Goal: Information Seeking & Learning: Check status

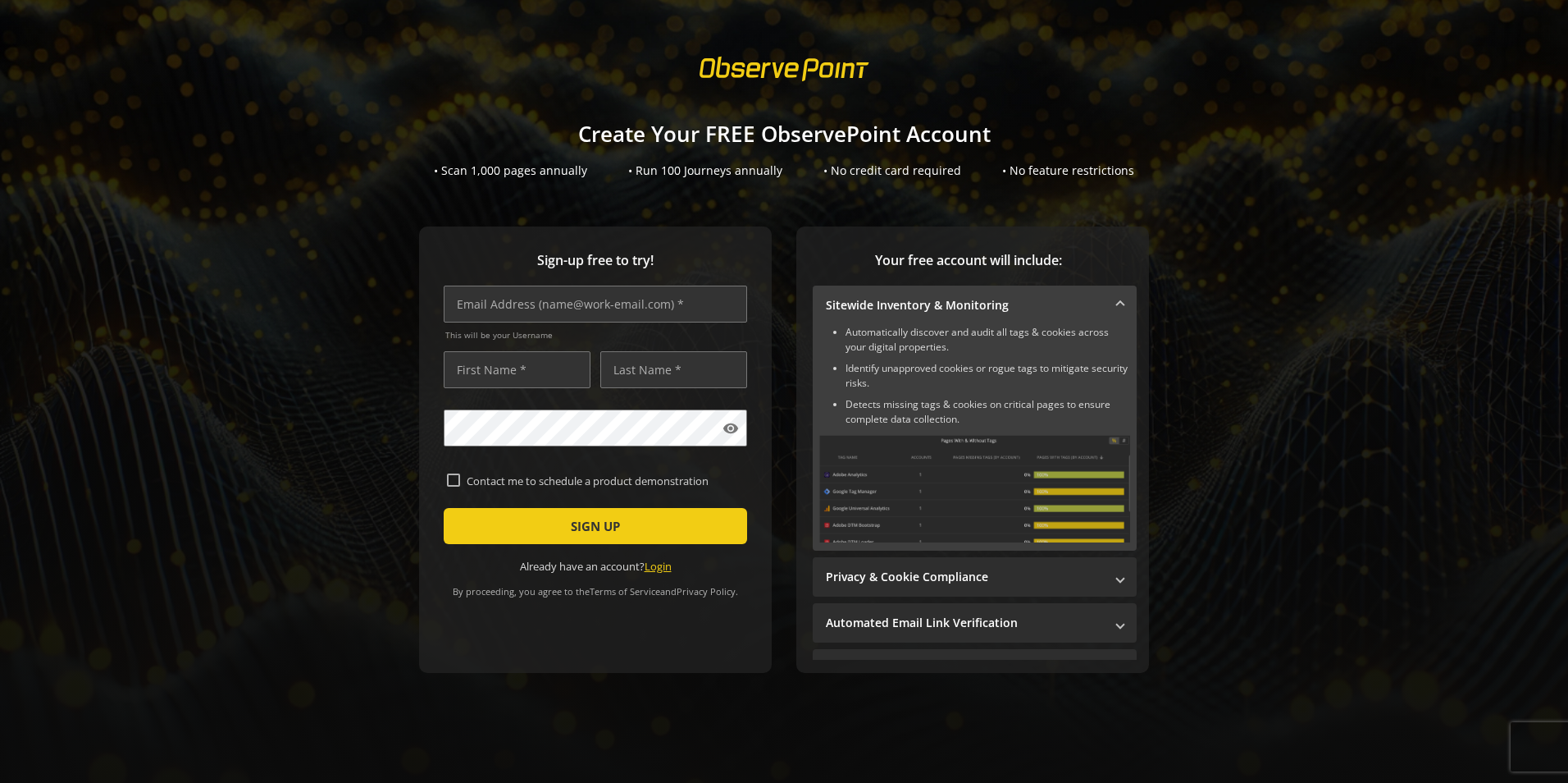
click at [652, 568] on link "Login" at bounding box center [659, 566] width 27 height 14
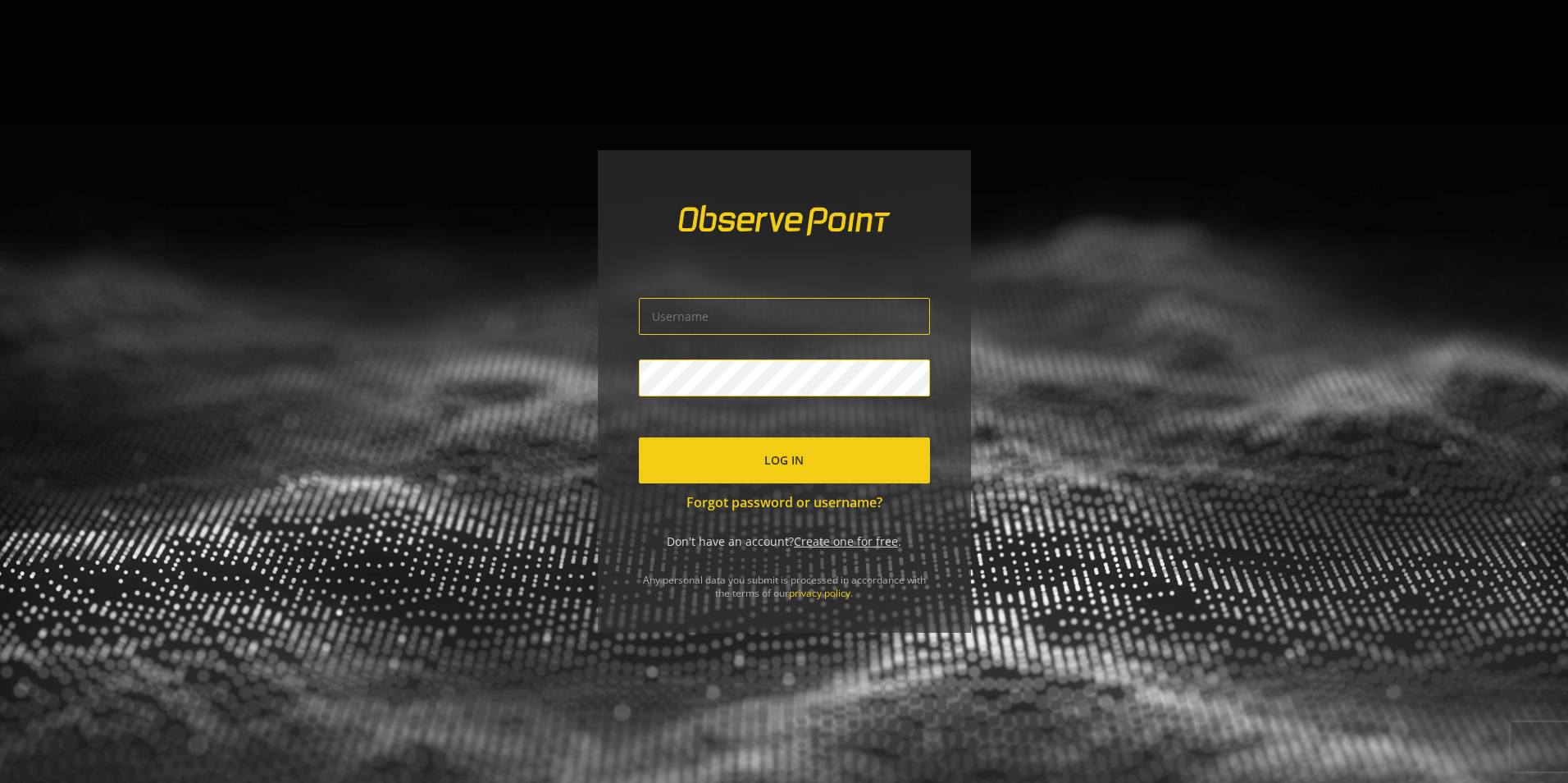
type input "[EMAIL_ADDRESS][DOMAIN_NAME]"
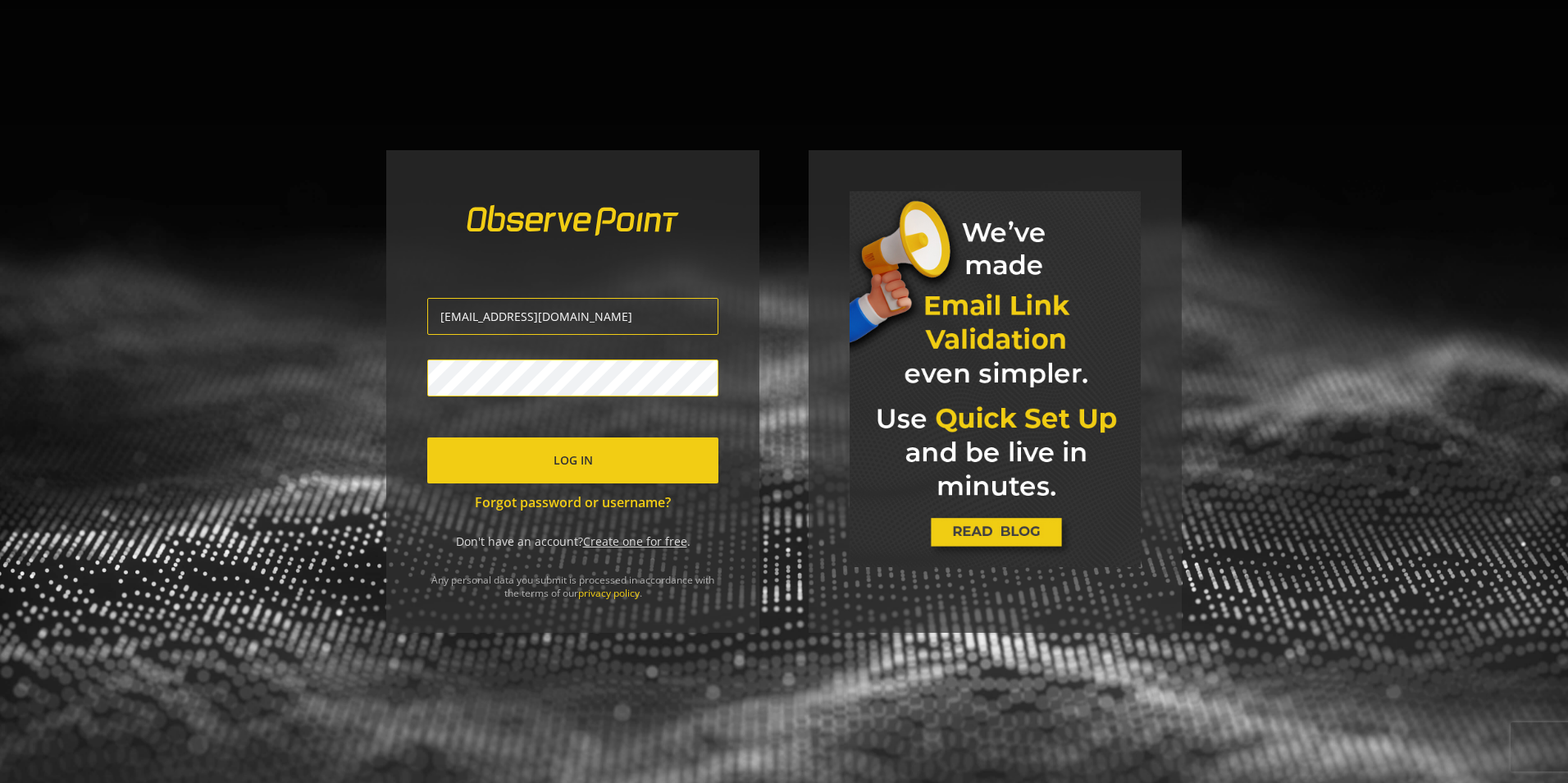
click at [719, 318] on div "[EMAIL_ADDRESS][DOMAIN_NAME] Log In Forgot password or username? Don't have an …" at bounding box center [573, 392] width 373 height 483
click at [640, 462] on span "submit" at bounding box center [573, 460] width 291 height 39
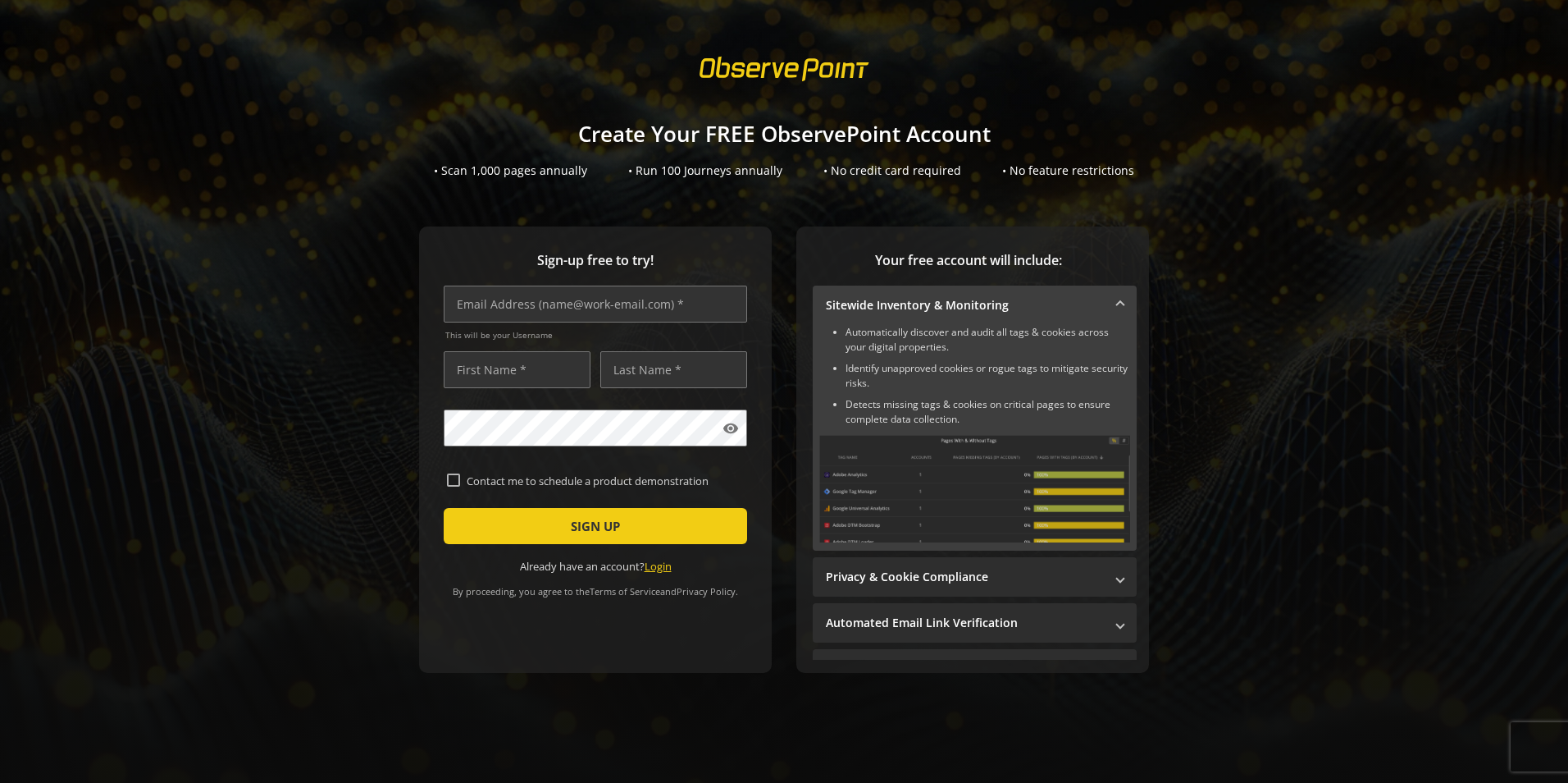
click at [661, 559] on link "Login" at bounding box center [659, 566] width 27 height 14
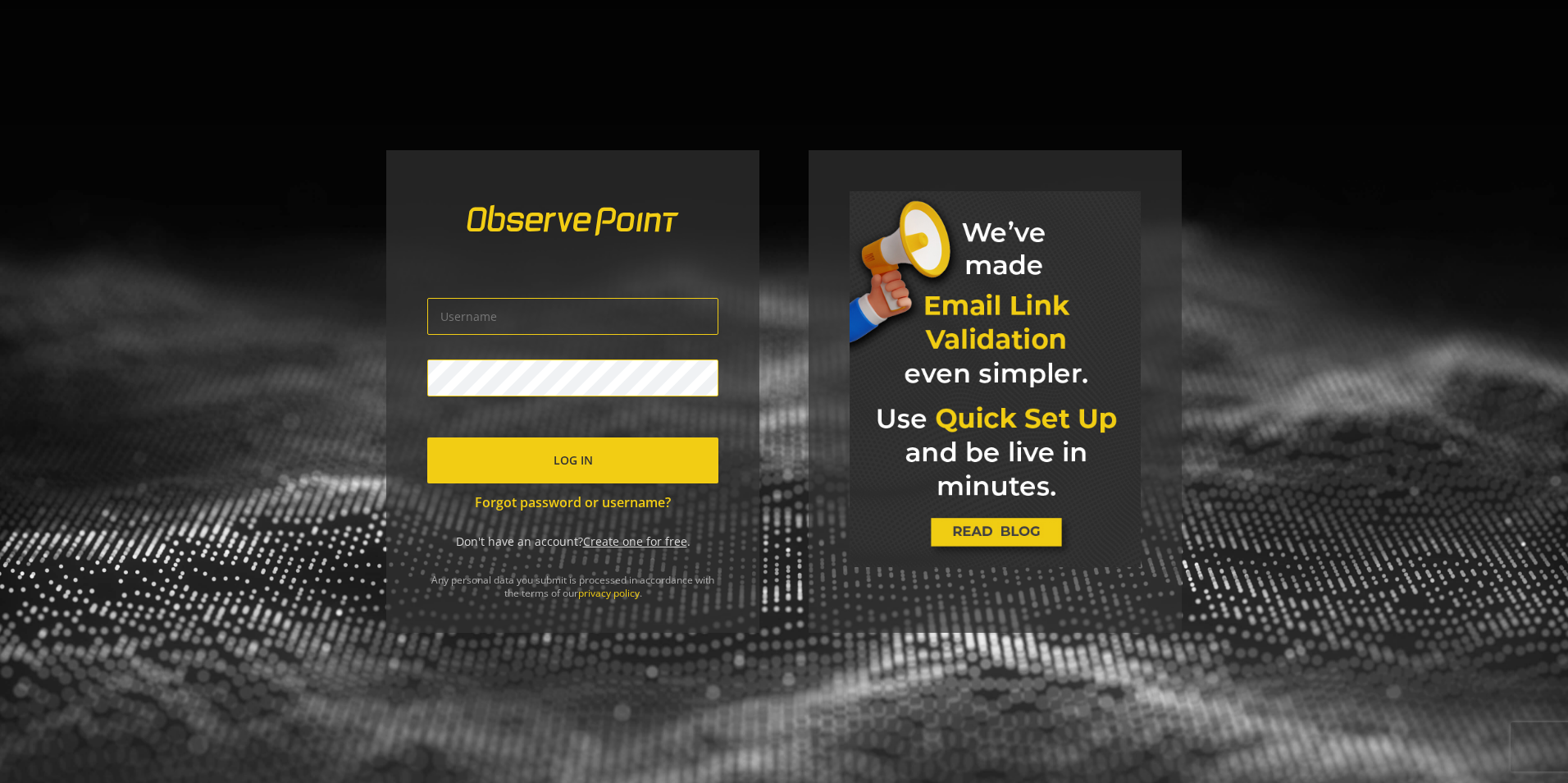
click at [659, 527] on div "Log In Forgot password or username? Don't have an account? Create one for free …" at bounding box center [573, 392] width 373 height 483
type input "[EMAIL_ADDRESS][DOMAIN_NAME]"
click at [682, 442] on span "submit" at bounding box center [573, 460] width 291 height 39
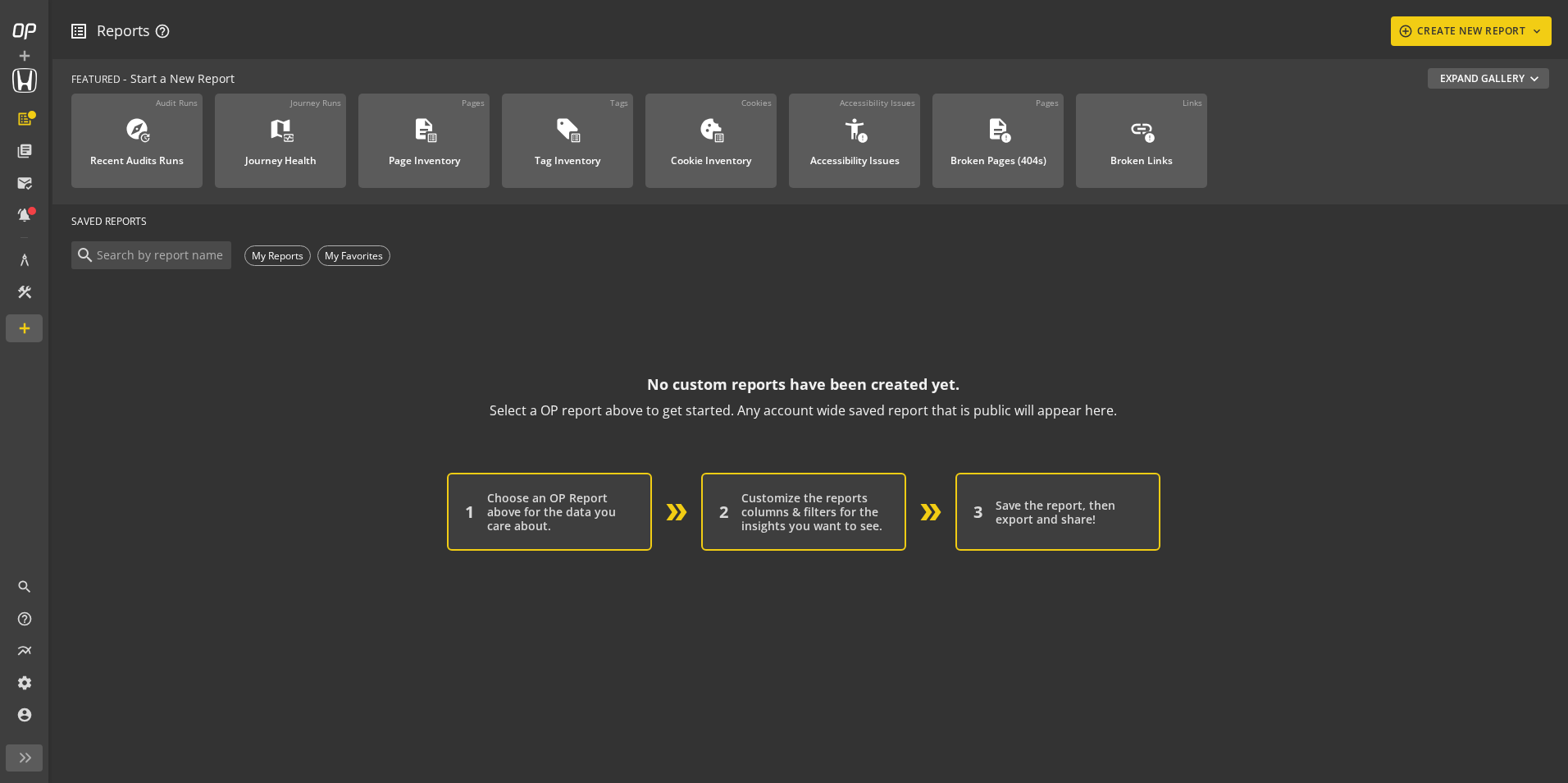
drag, startPoint x: 552, startPoint y: 499, endPoint x: 580, endPoint y: 530, distance: 41.8
click at [580, 530] on div "Choose an OP Report above for the data you care about." at bounding box center [560, 512] width 147 height 42
drag, startPoint x: 580, startPoint y: 530, endPoint x: 861, endPoint y: 536, distance: 281.1
click at [861, 536] on div "2 Customize the reports columns & filters for the insights you want to see." at bounding box center [804, 511] width 205 height 78
drag, startPoint x: 861, startPoint y: 536, endPoint x: 1128, endPoint y: 592, distance: 272.8
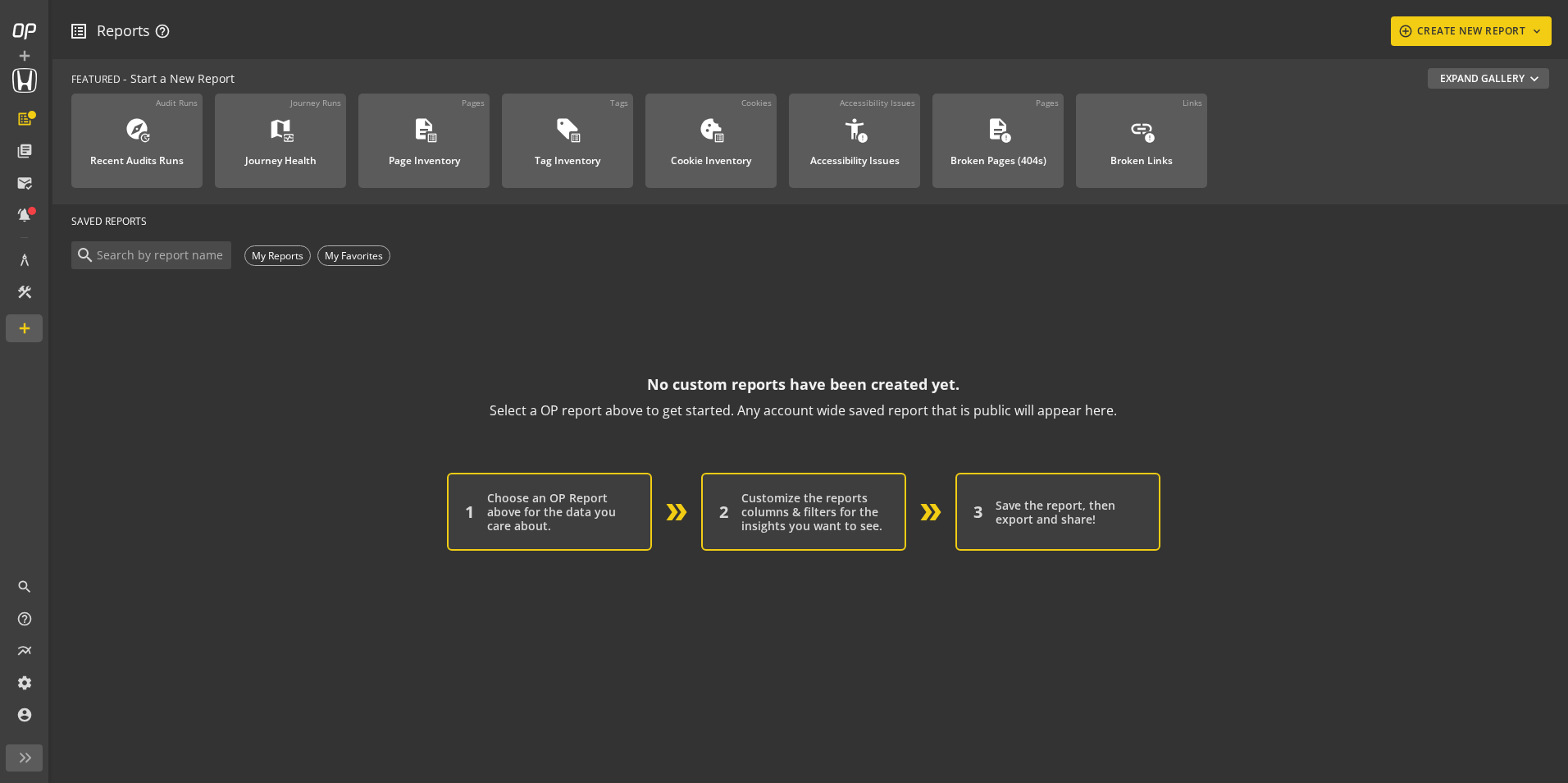
click at [1128, 592] on div "Expand Gallery expand_more search FEATURED - Start a New Report Audit Runs expl…" at bounding box center [810, 421] width 1516 height 723
click at [1473, 87] on button "Expand Gallery expand_more" at bounding box center [1489, 78] width 121 height 20
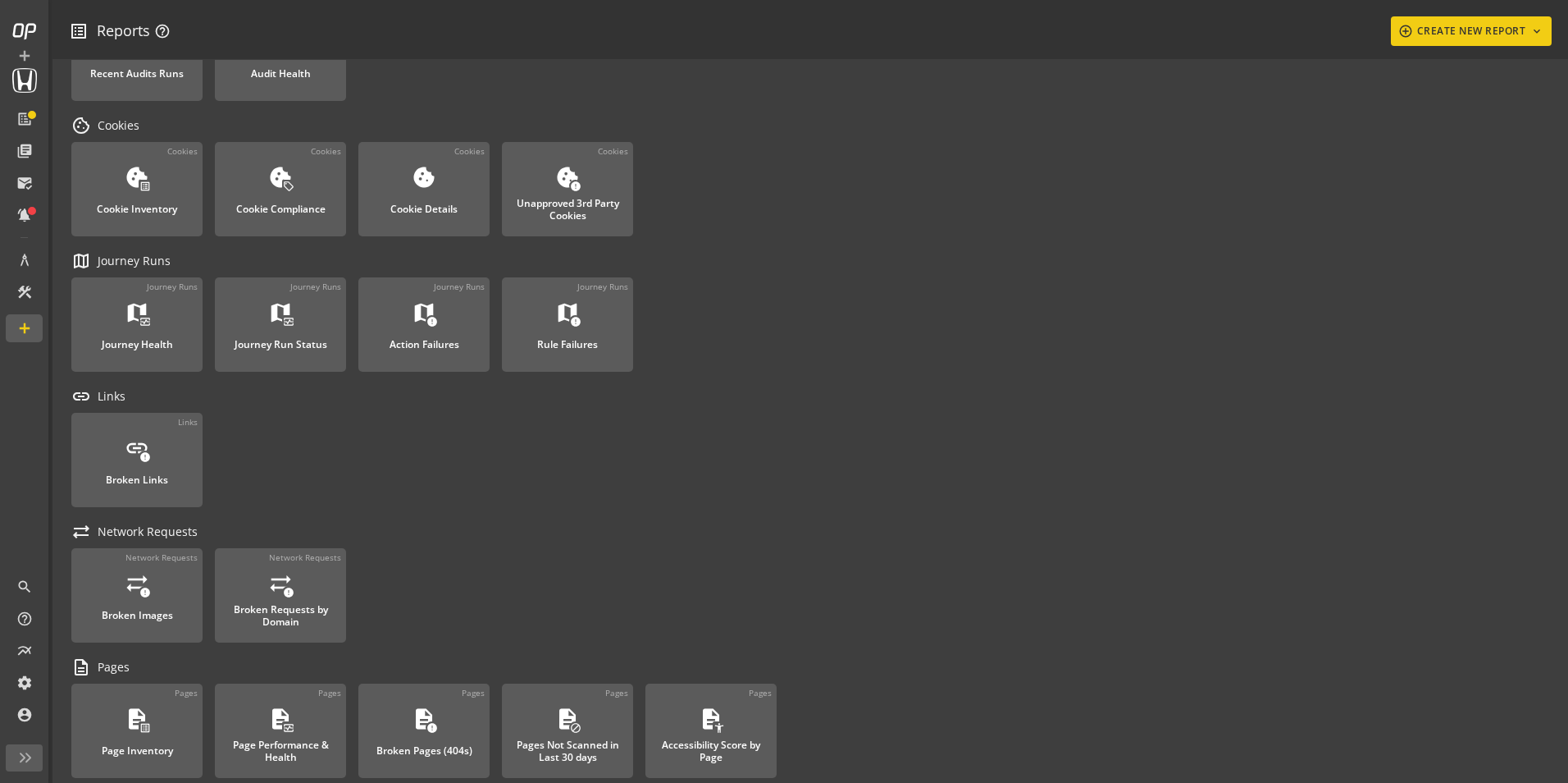
scroll to position [493, 0]
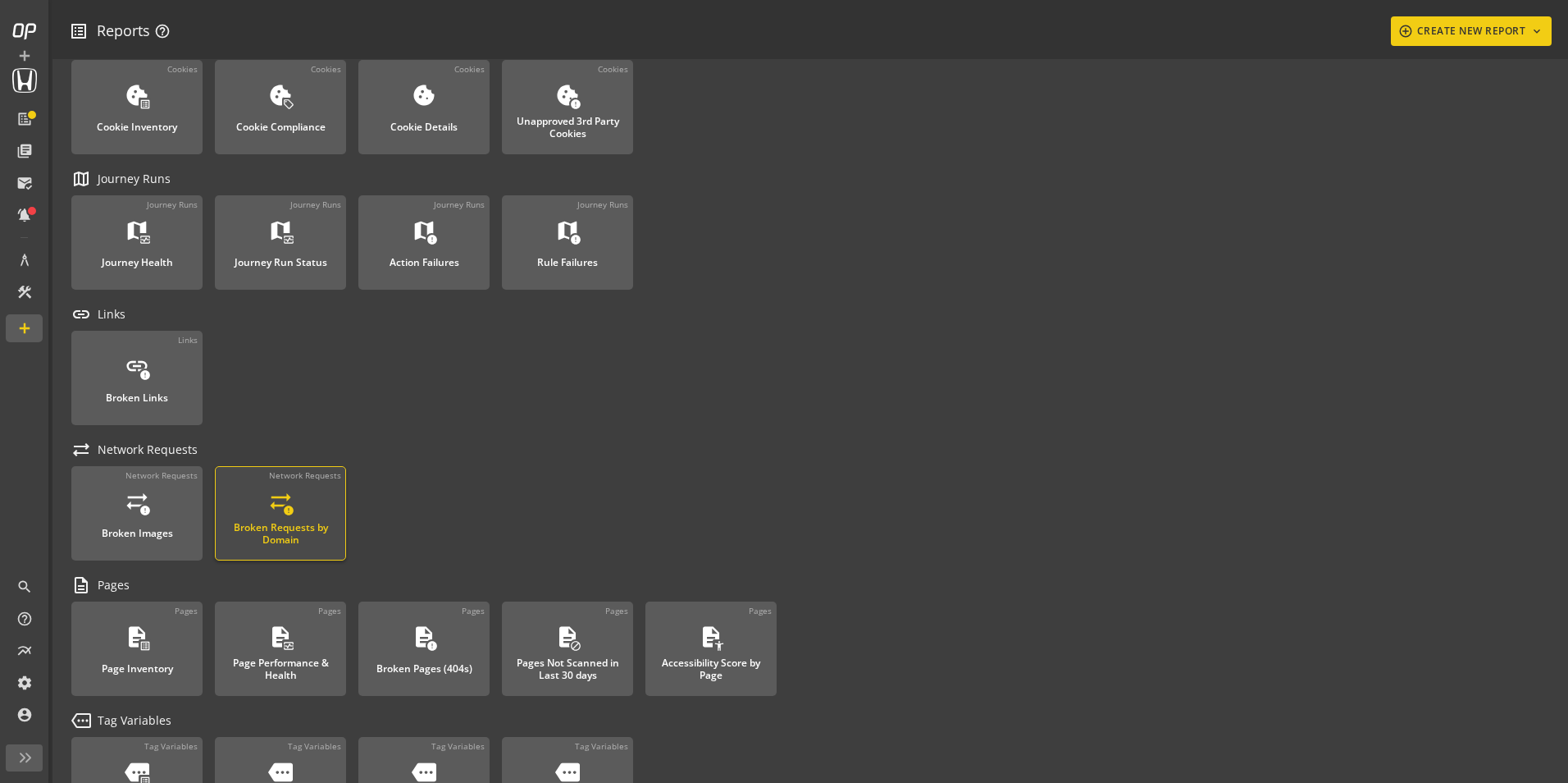
click at [280, 528] on div "Broken Requests by Domain" at bounding box center [281, 534] width 113 height 24
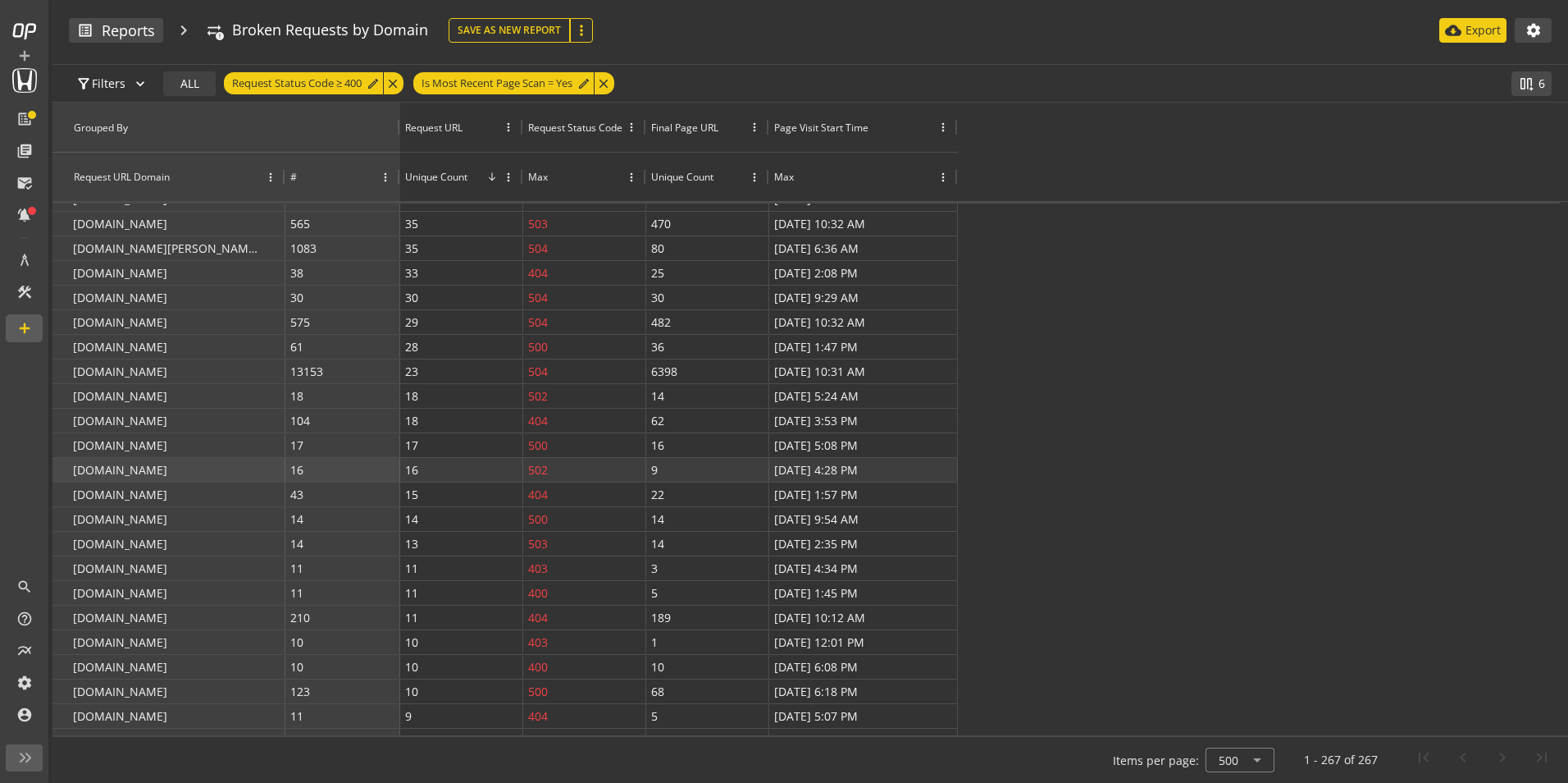
scroll to position [3401, 0]
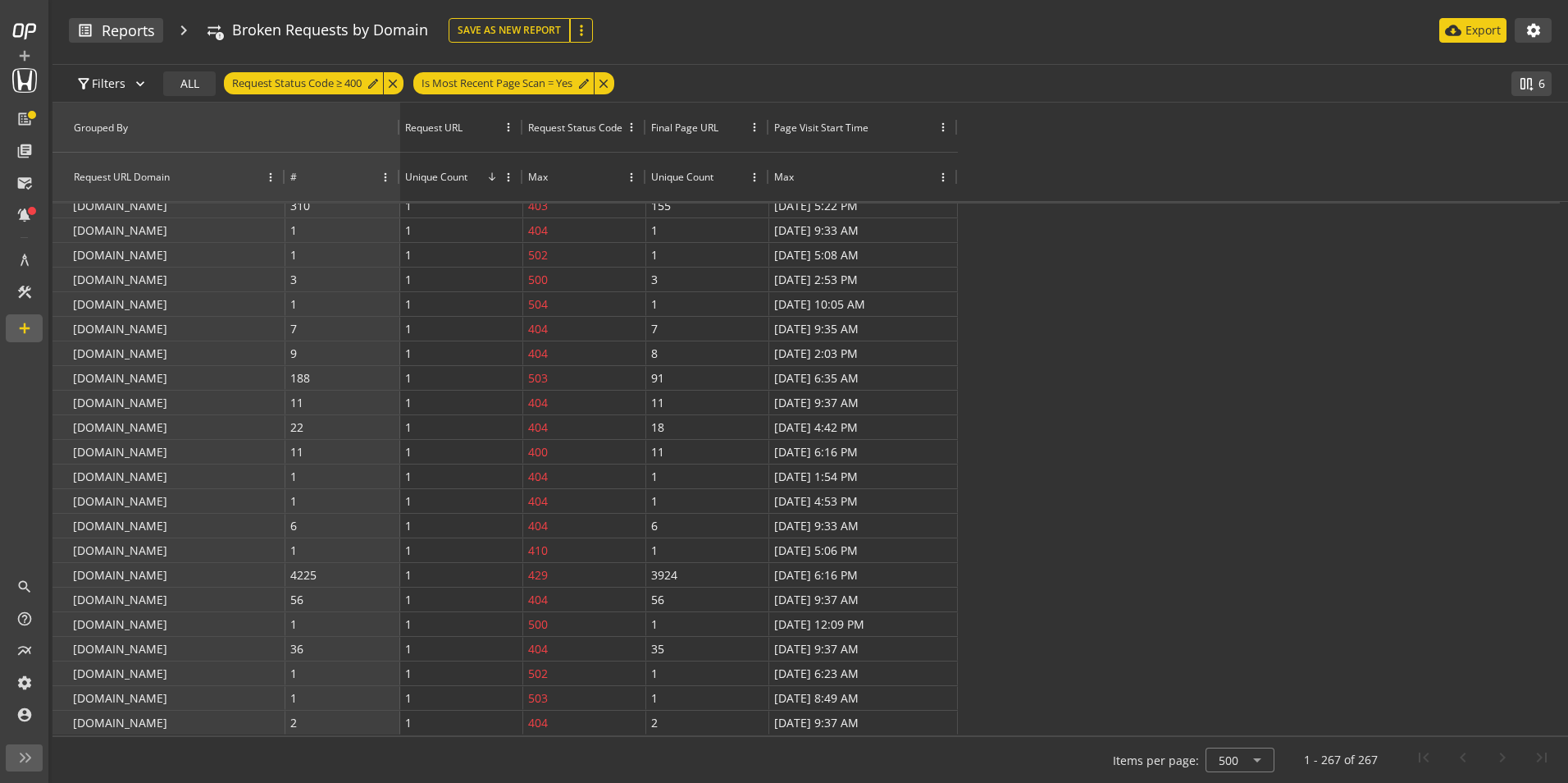
drag, startPoint x: 1557, startPoint y: 696, endPoint x: 1557, endPoint y: 683, distance: 13.0
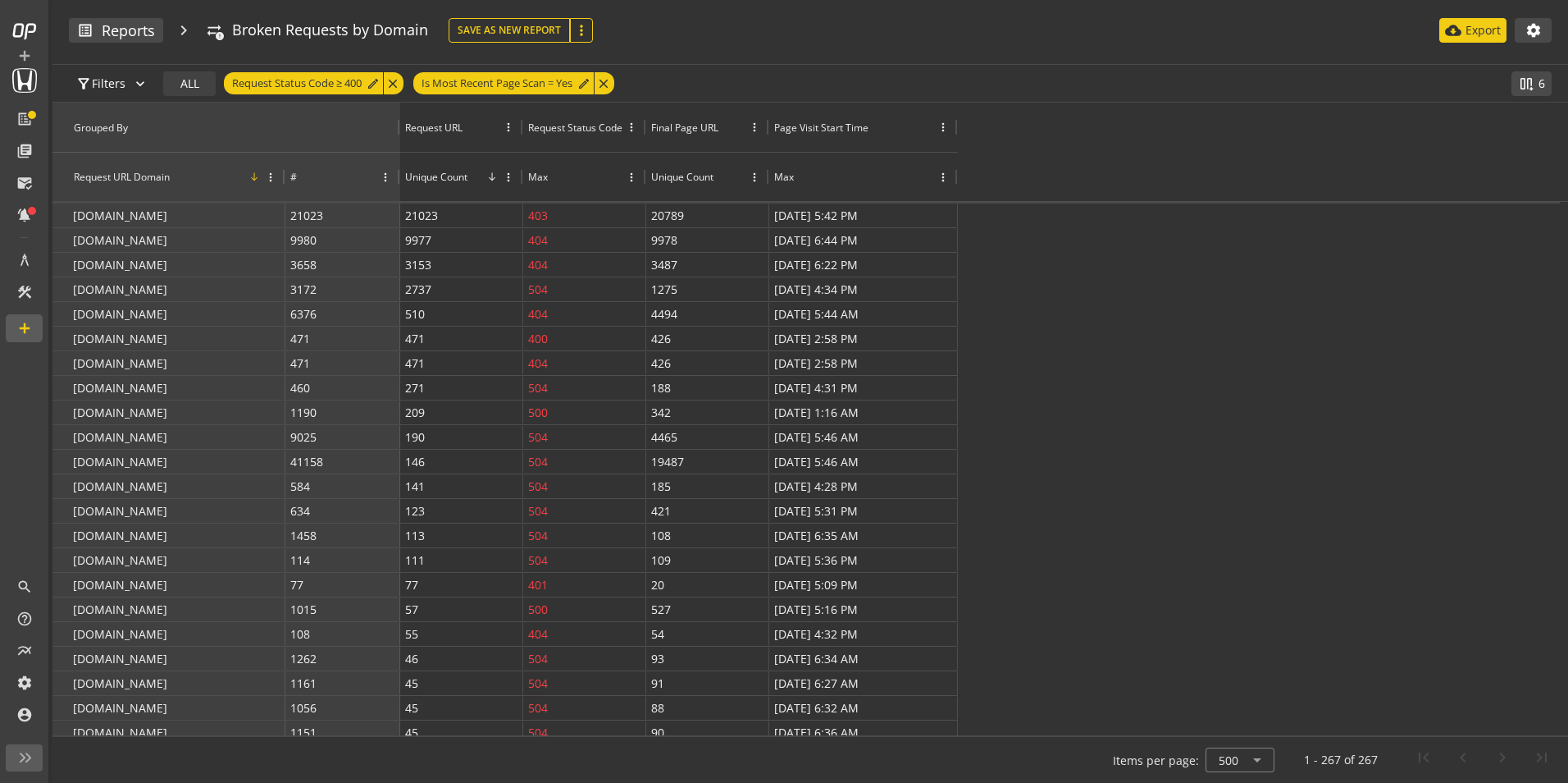
click at [254, 179] on icon at bounding box center [255, 176] width 8 height 9
click at [364, 174] on span at bounding box center [369, 177] width 13 height 13
click at [689, 127] on div "Final Page URL" at bounding box center [685, 127] width 67 height 14
click at [213, 355] on span "Filter by this Column" at bounding box center [263, 356] width 188 height 36
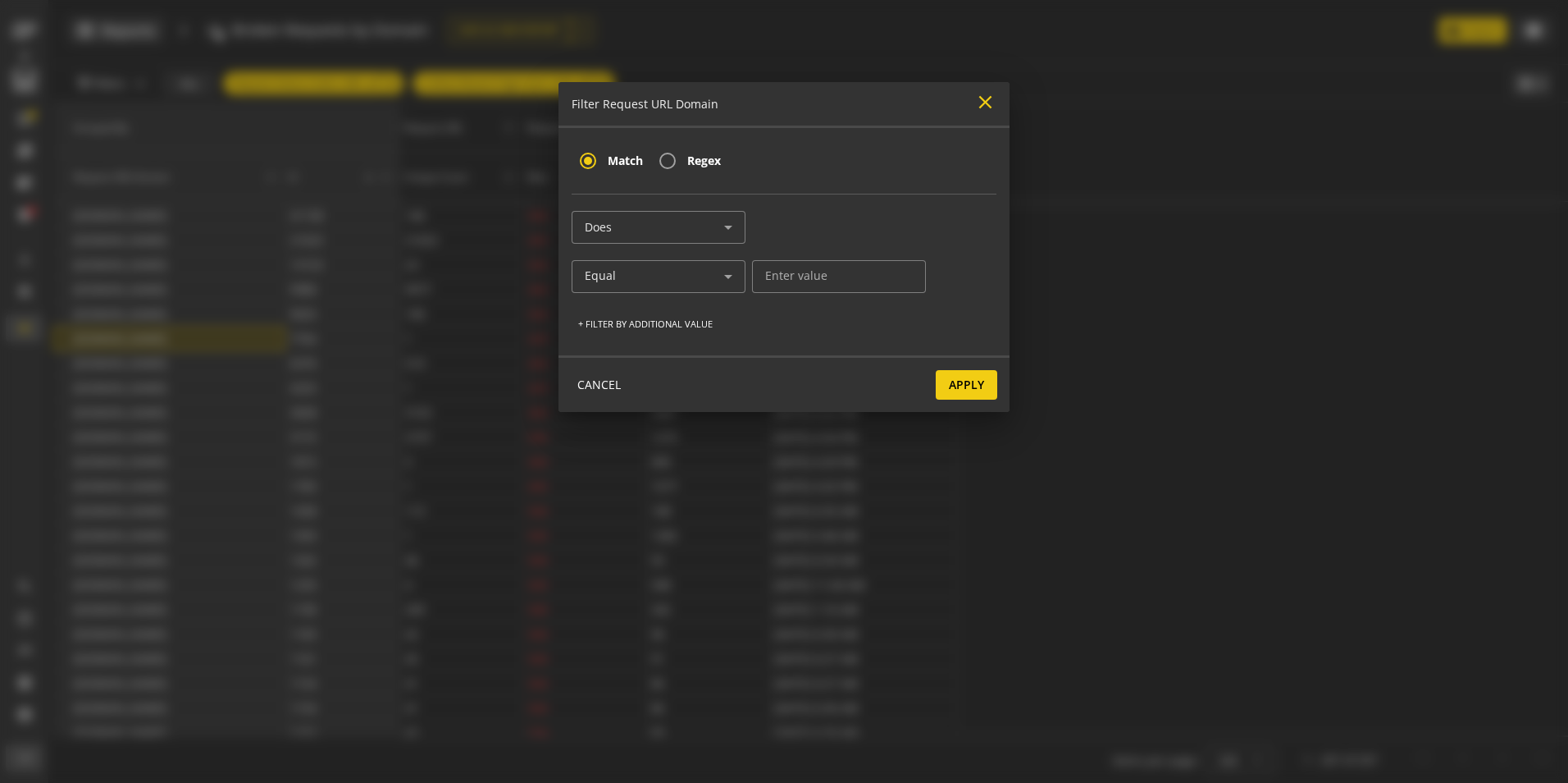
click at [982, 94] on mat-icon "close" at bounding box center [985, 102] width 22 height 22
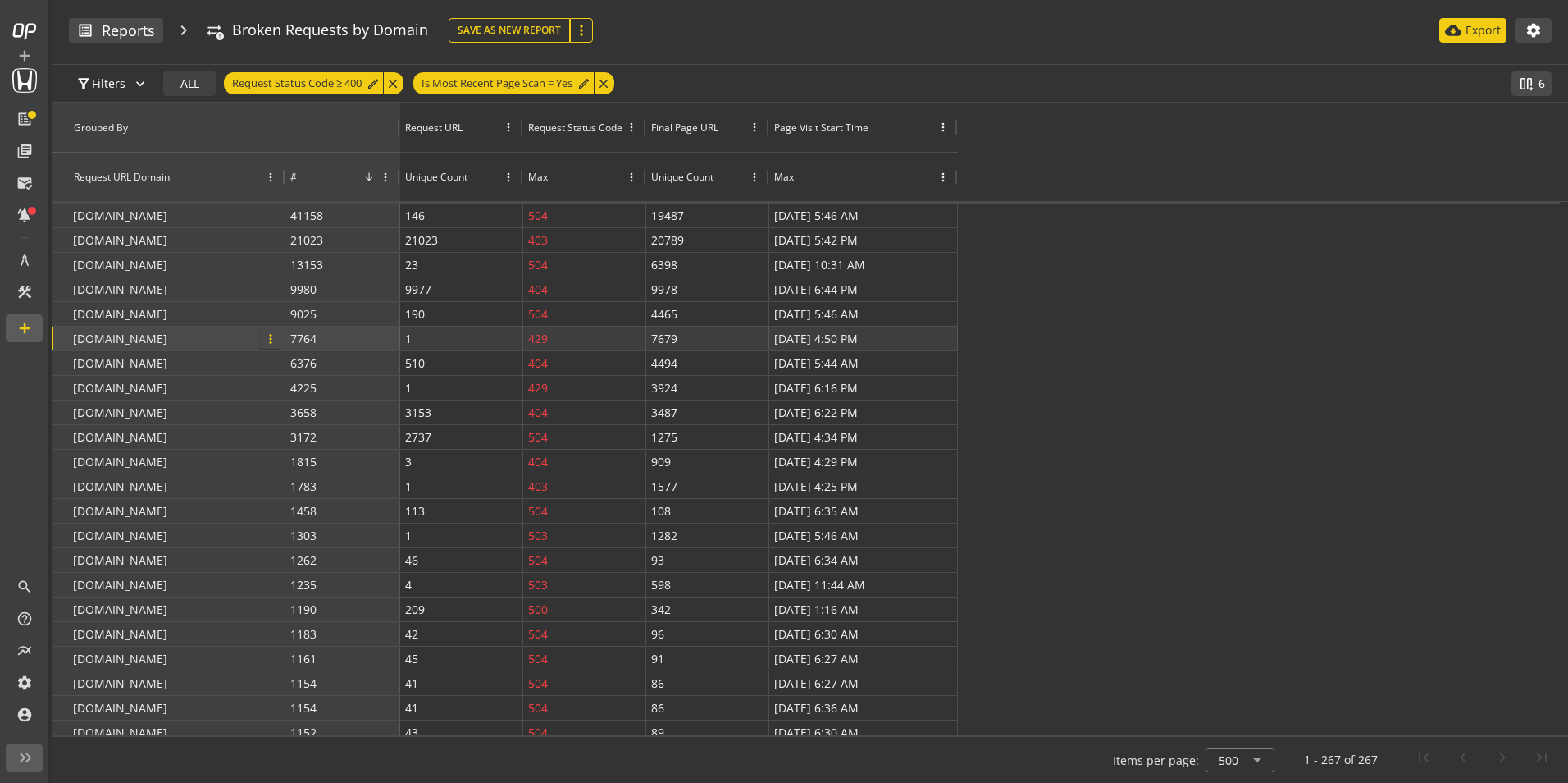
click at [273, 343] on span "more_vert" at bounding box center [270, 339] width 14 height 14
click at [393, 82] on div "close" at bounding box center [392, 83] width 20 height 22
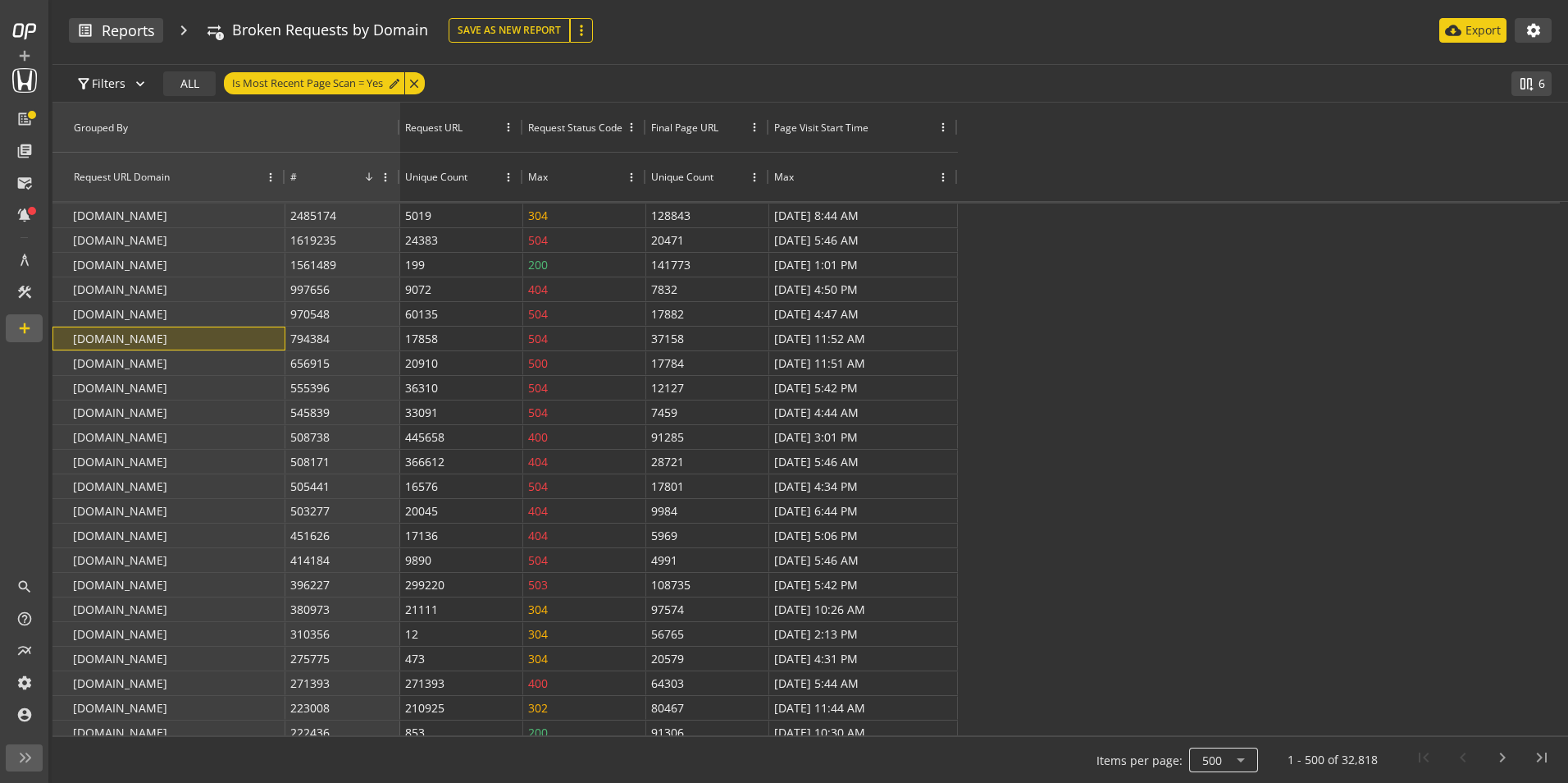
click at [1225, 770] on div at bounding box center [1224, 760] width 69 height 39
click at [1216, 714] on span "10000" at bounding box center [1226, 720] width 42 height 14
